Goal: Transaction & Acquisition: Purchase product/service

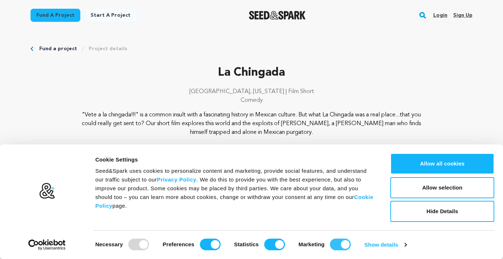
click at [333, 243] on input "Marketing" at bounding box center [340, 244] width 21 height 12
checkbox input "false"
click at [273, 245] on input "Statistics" at bounding box center [274, 244] width 21 height 12
checkbox input "false"
click at [208, 243] on input "Preferences" at bounding box center [210, 244] width 21 height 12
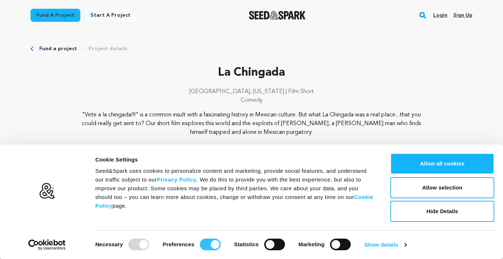
checkbox input "false"
click at [438, 189] on button "Allow selection" at bounding box center [442, 187] width 104 height 21
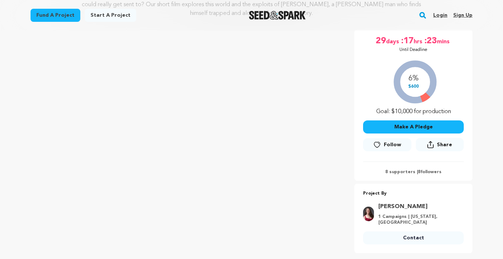
scroll to position [124, 0]
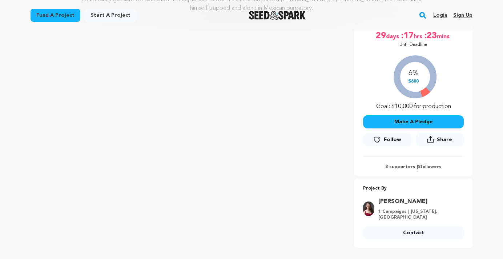
click at [423, 116] on button "Make A Pledge" at bounding box center [413, 121] width 101 height 13
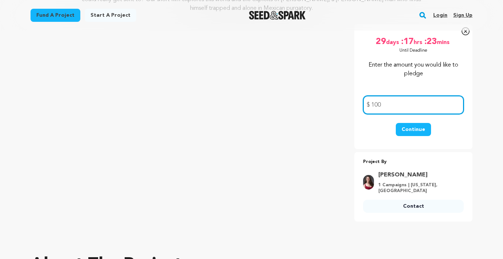
type input "100"
click at [427, 122] on form "100 $ Continue" at bounding box center [413, 115] width 101 height 56
click at [424, 128] on button "Continue" at bounding box center [413, 129] width 35 height 13
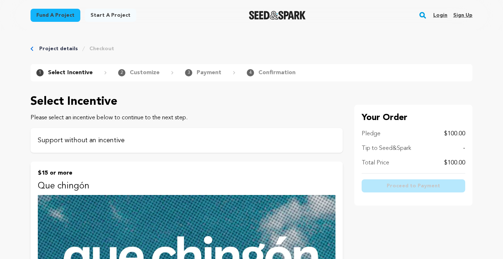
click at [144, 144] on p "Support without an incentive" at bounding box center [187, 140] width 298 height 10
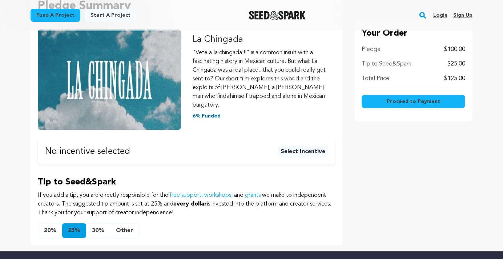
scroll to position [146, 0]
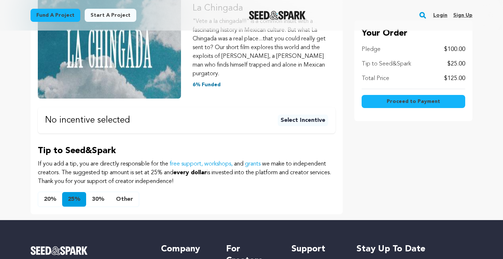
click at [131, 193] on button "Other" at bounding box center [124, 199] width 29 height 15
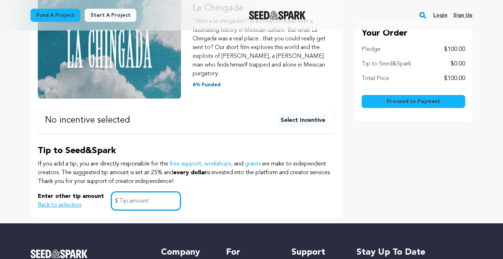
click at [139, 192] on input "text" at bounding box center [145, 201] width 69 height 19
type input "0"
click at [244, 192] on div "Enter other tip amount Back to selection 0 $" at bounding box center [187, 201] width 298 height 19
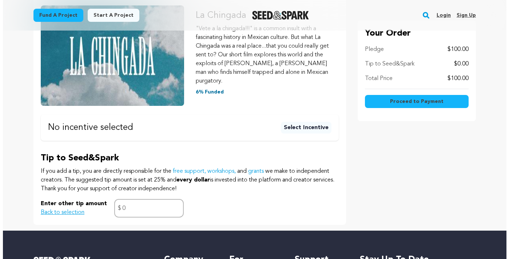
scroll to position [137, 0]
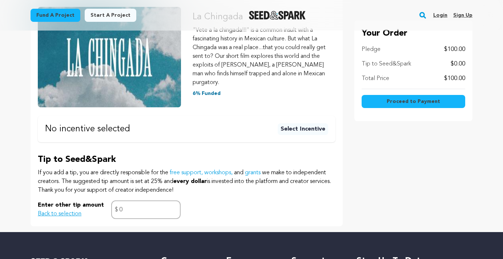
click at [408, 99] on span "Proceed to Payment" at bounding box center [413, 101] width 53 height 7
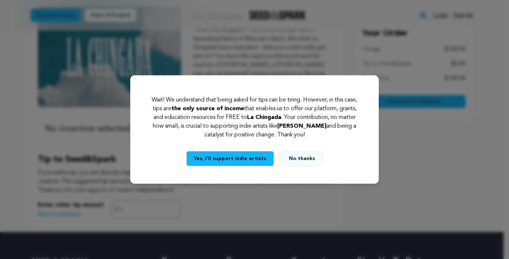
click at [301, 156] on button "No thanks" at bounding box center [301, 158] width 41 height 15
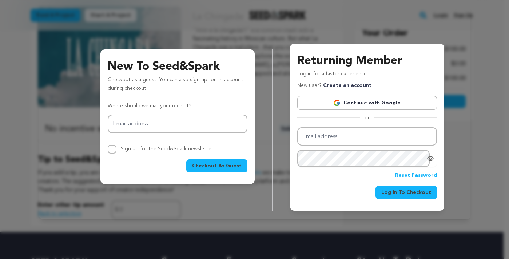
click at [206, 165] on span "Checkout As Guest" at bounding box center [216, 165] width 49 height 7
click at [238, 162] on button "Checkout As Guest" at bounding box center [216, 165] width 61 height 13
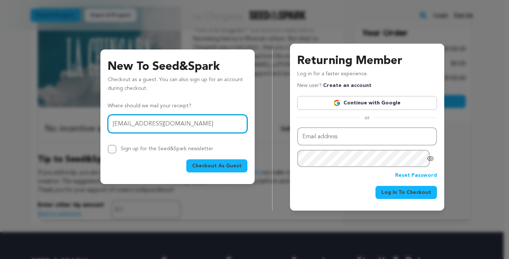
type input "[EMAIL_ADDRESS][DOMAIN_NAME]"
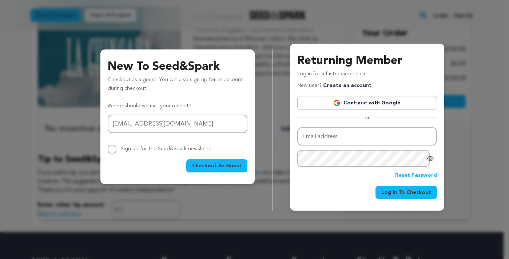
click at [205, 167] on span "Checkout As Guest" at bounding box center [216, 165] width 49 height 7
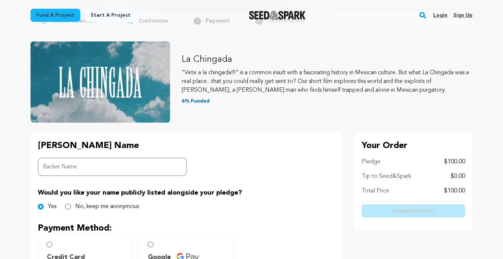
scroll to position [126, 0]
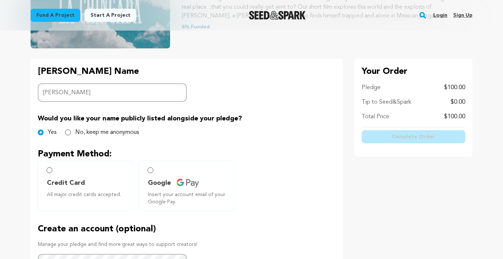
type input "[PERSON_NAME]"
click at [79, 130] on label "No, keep me anonymous" at bounding box center [107, 132] width 64 height 9
click at [71, 130] on input "No, keep me anonymous" at bounding box center [68, 132] width 6 height 6
radio input "true"
click at [78, 179] on span "Credit Card" at bounding box center [66, 183] width 38 height 10
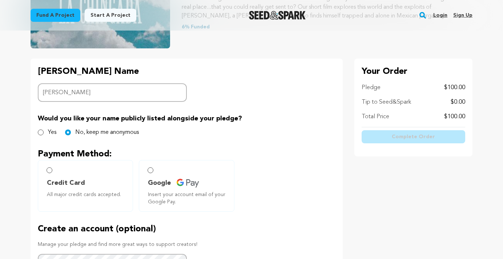
radio input "true"
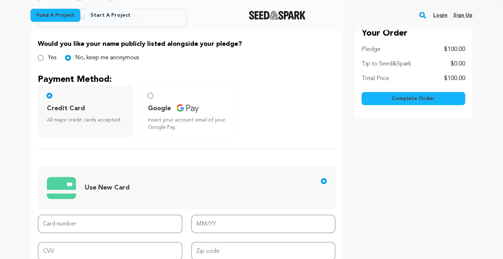
scroll to position [254, 0]
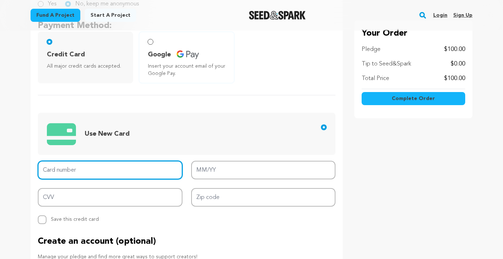
click at [81, 167] on input "Card number" at bounding box center [110, 170] width 145 height 19
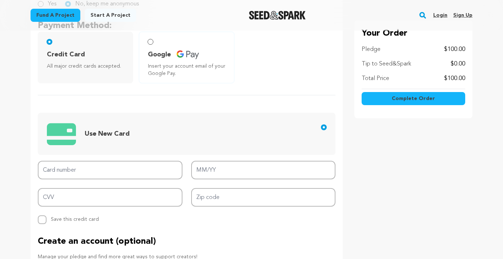
type input "4147202462994839"
type input "09/25"
type input "731"
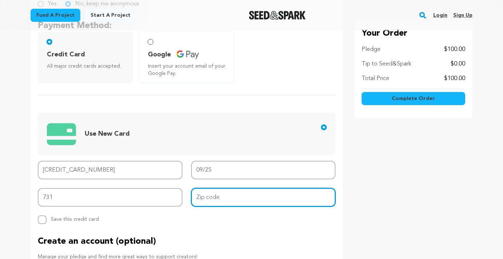
click at [225, 201] on input "Zip code" at bounding box center [263, 197] width 145 height 19
type input "90041"
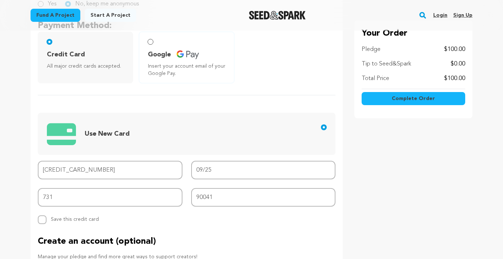
click at [401, 195] on div "Your Order Pledge $100.00 Tip to Seed&Spark $0.00 Total Price $100.00" at bounding box center [413, 142] width 118 height 425
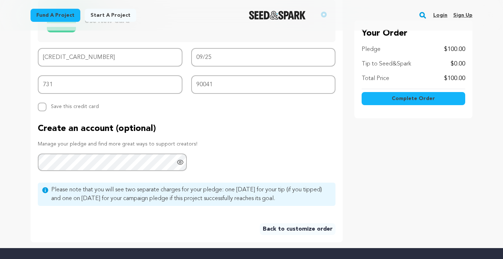
scroll to position [338, 0]
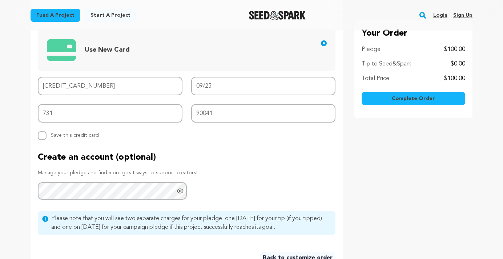
click at [402, 97] on span "Complete Order" at bounding box center [413, 98] width 43 height 7
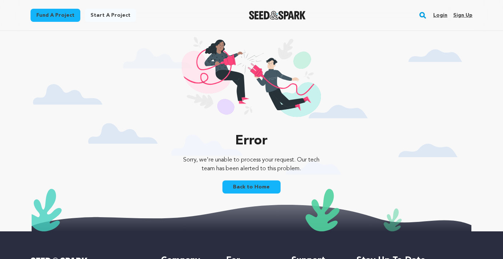
click at [270, 188] on link "Back to Home" at bounding box center [252, 186] width 58 height 13
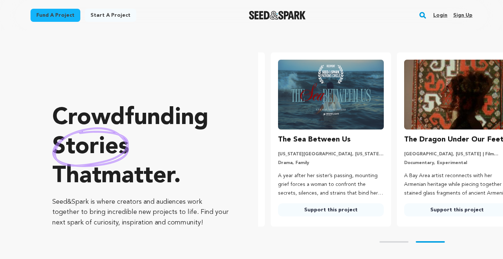
scroll to position [0, 132]
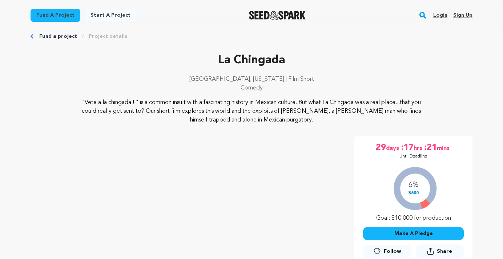
scroll to position [13, 0]
click at [409, 230] on button "Make A Pledge" at bounding box center [413, 233] width 101 height 13
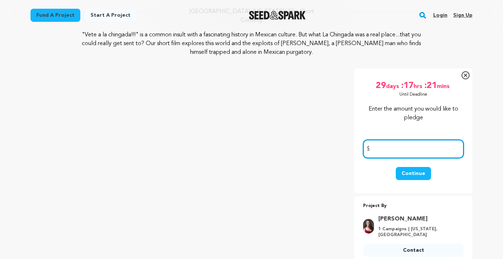
scroll to position [81, 0]
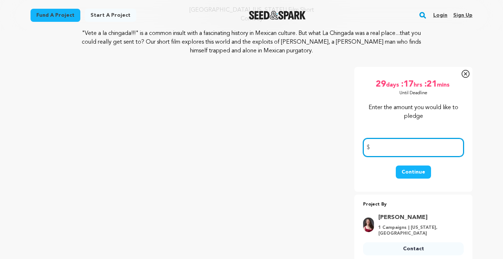
type input "1"
type input "100"
click at [418, 168] on button "Continue" at bounding box center [413, 171] width 35 height 13
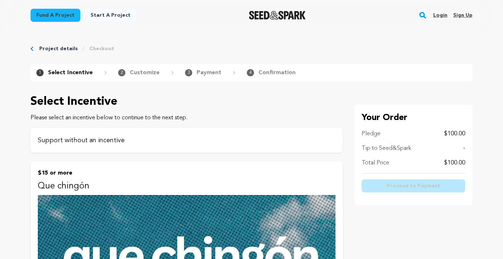
click at [205, 141] on p "Support without an incentive" at bounding box center [187, 140] width 298 height 10
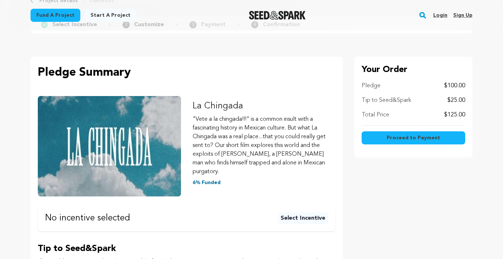
scroll to position [134, 0]
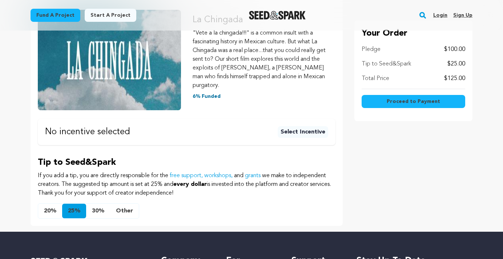
click at [117, 204] on button "Other" at bounding box center [124, 211] width 29 height 15
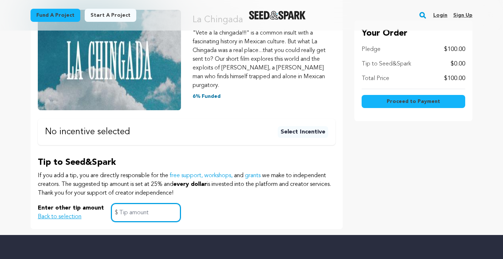
click at [124, 204] on input "text" at bounding box center [145, 212] width 69 height 19
type input "1"
click at [244, 203] on div "Enter other tip amount Back to selection 1 $" at bounding box center [187, 212] width 298 height 19
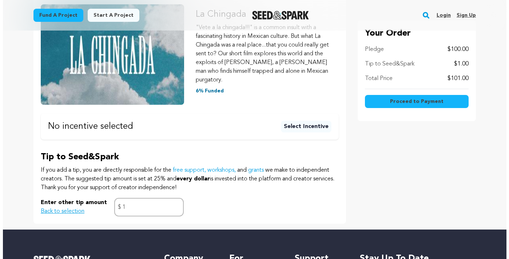
scroll to position [148, 0]
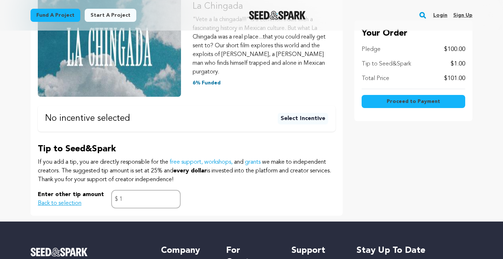
click at [402, 100] on span "Proceed to Payment" at bounding box center [413, 101] width 53 height 7
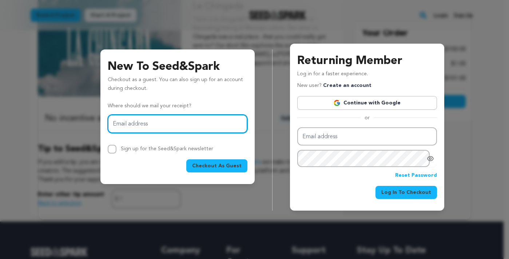
type input "[EMAIL_ADDRESS][DOMAIN_NAME]"
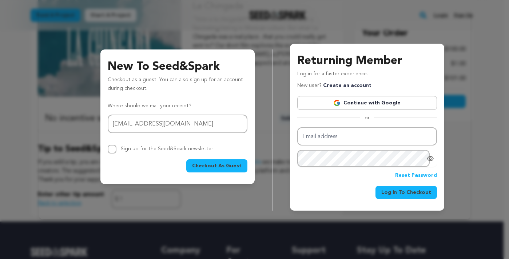
click at [228, 167] on span "Checkout As Guest" at bounding box center [216, 165] width 49 height 7
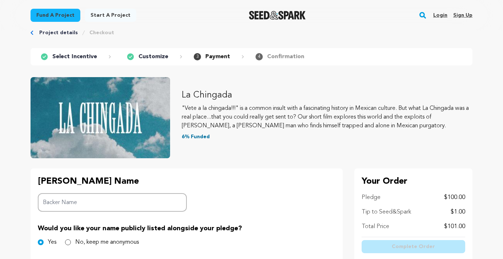
scroll to position [55, 0]
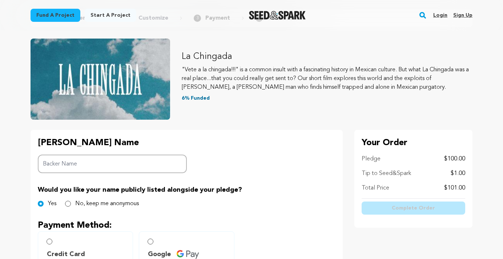
click at [147, 166] on input "Backer Name" at bounding box center [112, 164] width 149 height 19
type input "[PERSON_NAME]"
click at [67, 204] on input "No, keep me anonymous" at bounding box center [68, 204] width 6 height 6
radio input "true"
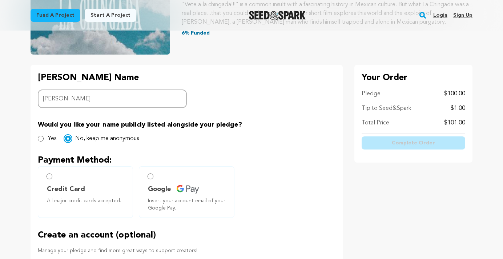
scroll to position [120, 0]
click at [60, 177] on label "Credit Card All major credit cards accepted." at bounding box center [85, 192] width 95 height 52
radio input "true"
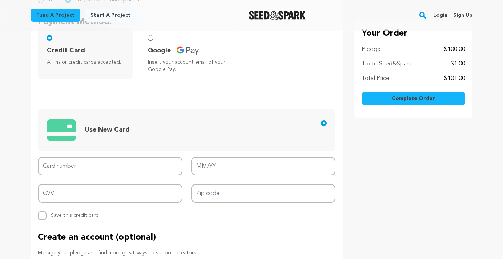
scroll to position [261, 0]
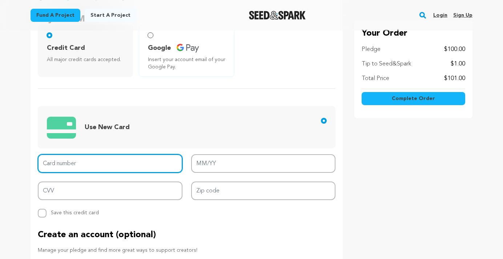
click at [125, 167] on input "Card number" at bounding box center [110, 163] width 145 height 19
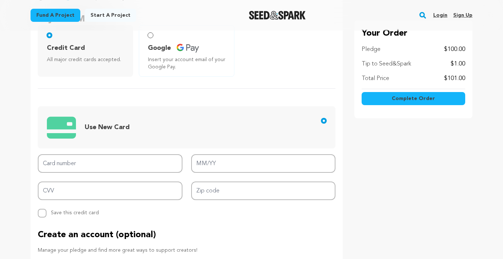
type input "[CREDIT_CARD_NUMBER]"
type input "09/25"
type input "731"
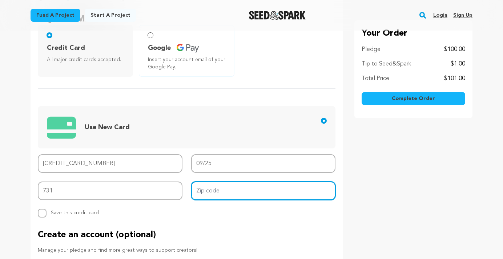
click at [223, 195] on input "Zip code" at bounding box center [263, 190] width 145 height 19
type input "90041"
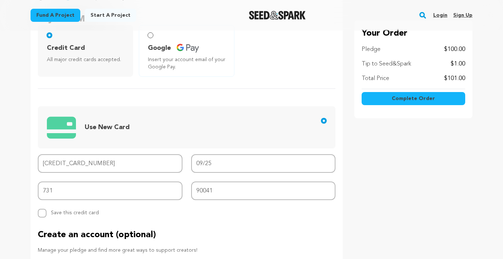
click at [148, 207] on div "Card number [CREDIT_CARD_NUMBER] MM/YY 09/25 CVV 731 Zip code 90041 Replace sav…" at bounding box center [187, 185] width 298 height 63
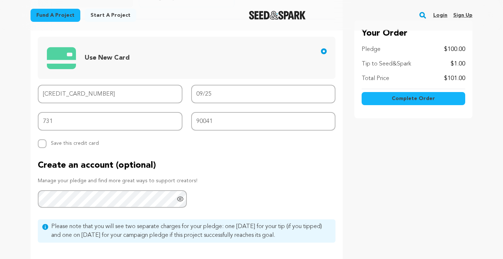
scroll to position [389, 0]
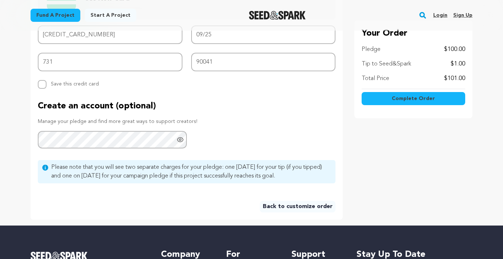
click at [442, 95] on button "Complete Order" at bounding box center [414, 98] width 104 height 13
